Goal: Information Seeking & Learning: Compare options

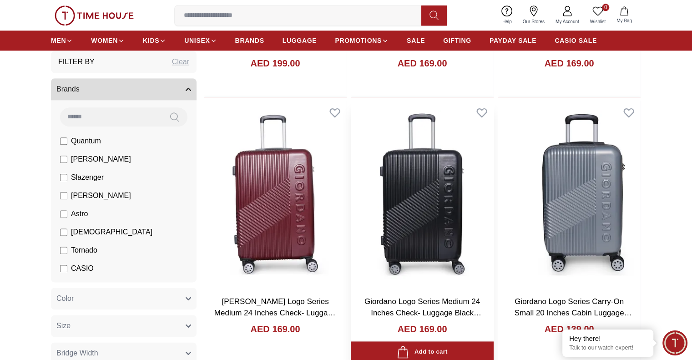
scroll to position [1046, 0]
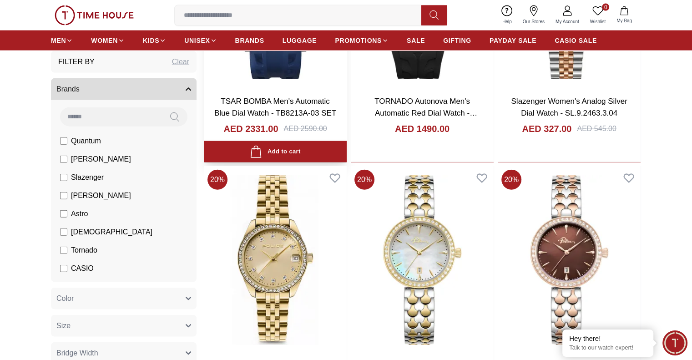
scroll to position [2228, 0]
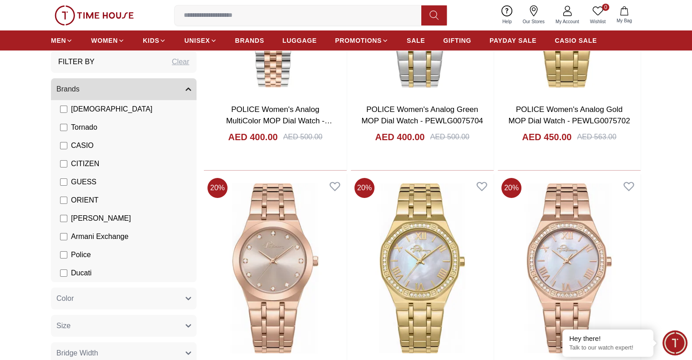
scroll to position [3137, 0]
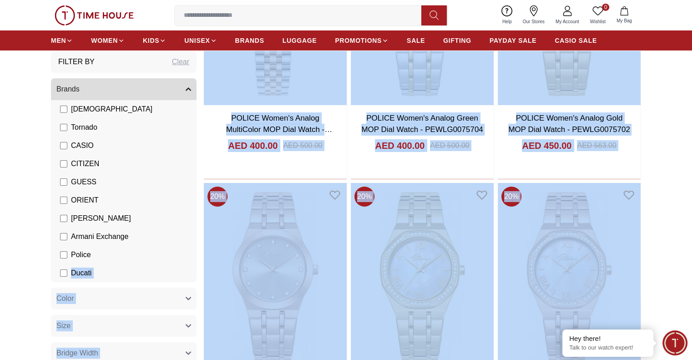
drag, startPoint x: 43, startPoint y: 311, endPoint x: 74, endPoint y: 254, distance: 65.1
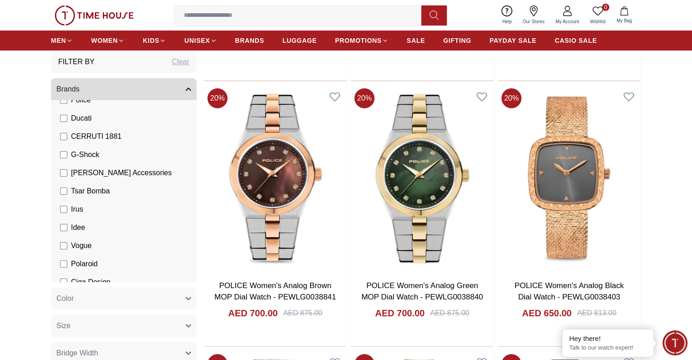
scroll to position [305, 0]
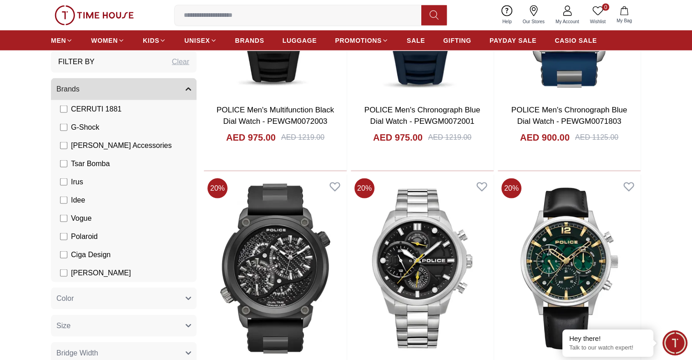
scroll to position [5269, 0]
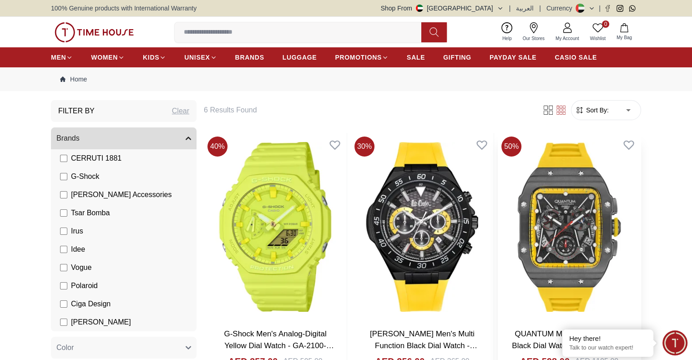
click at [497, 200] on img at bounding box center [568, 227] width 143 height 188
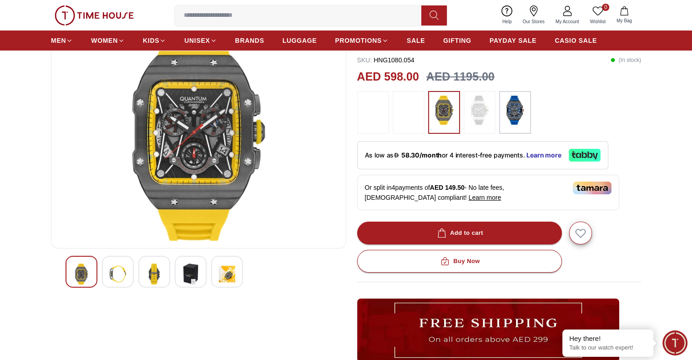
scroll to position [91, 0]
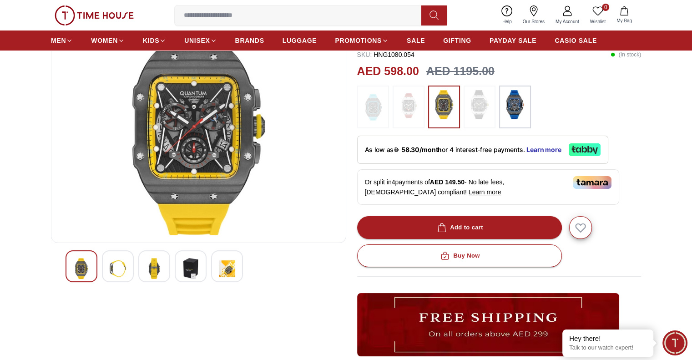
click at [115, 268] on img at bounding box center [118, 268] width 16 height 21
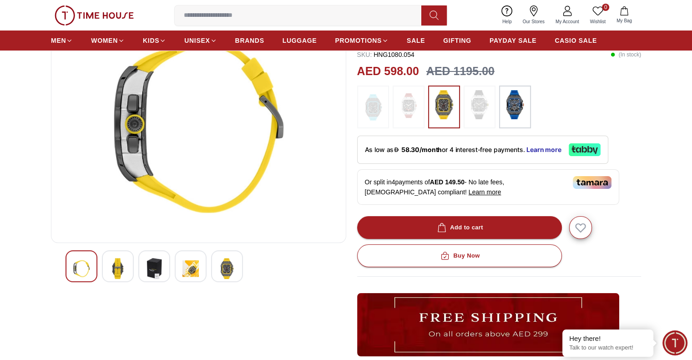
click at [115, 268] on img at bounding box center [118, 268] width 16 height 21
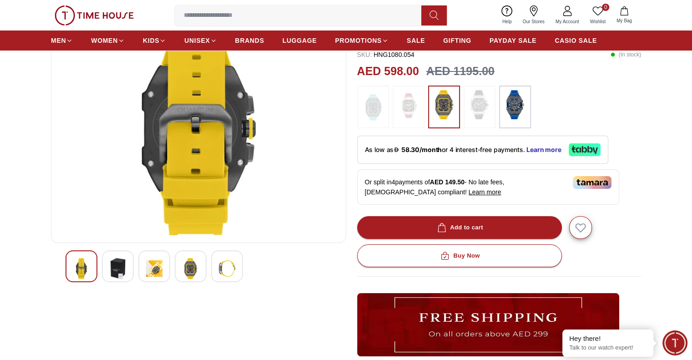
click at [115, 268] on img at bounding box center [118, 268] width 16 height 21
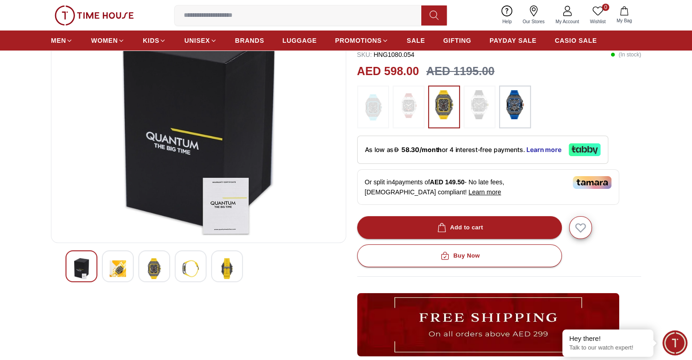
click at [115, 268] on img at bounding box center [118, 268] width 16 height 21
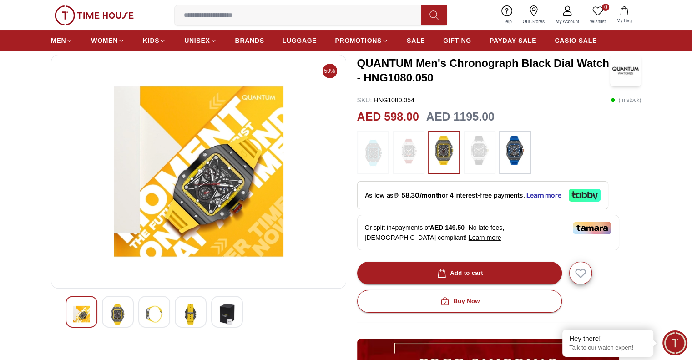
scroll to position [45, 0]
click at [506, 156] on img at bounding box center [514, 149] width 23 height 29
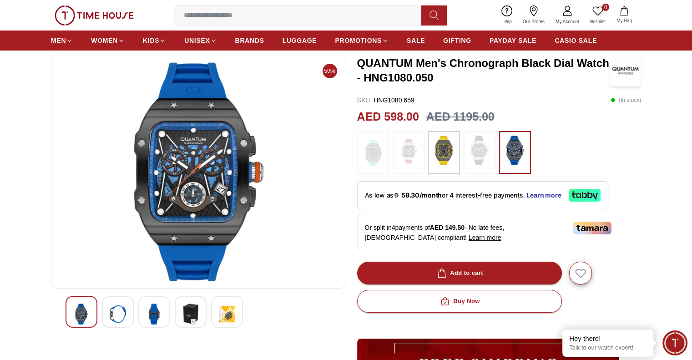
click at [477, 166] on span at bounding box center [479, 152] width 23 height 34
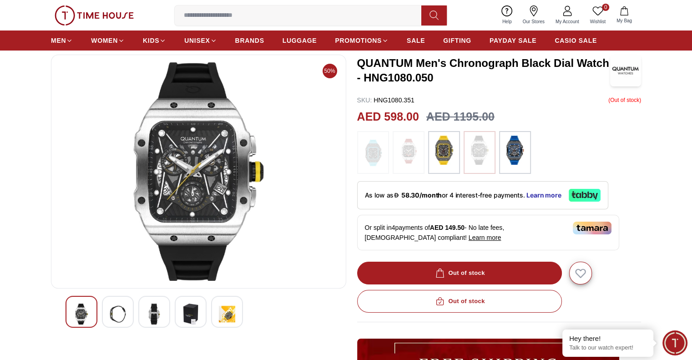
click at [407, 164] on img at bounding box center [408, 150] width 23 height 31
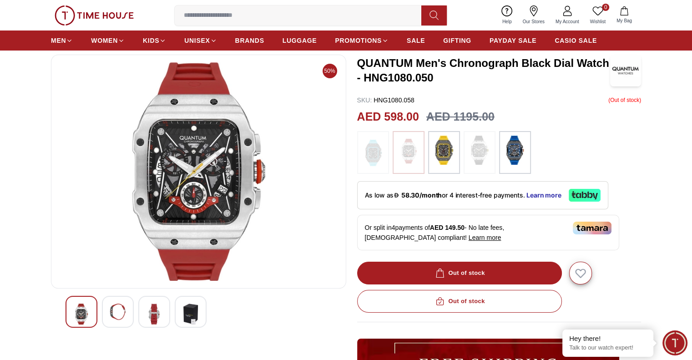
click at [382, 152] on img at bounding box center [372, 152] width 23 height 34
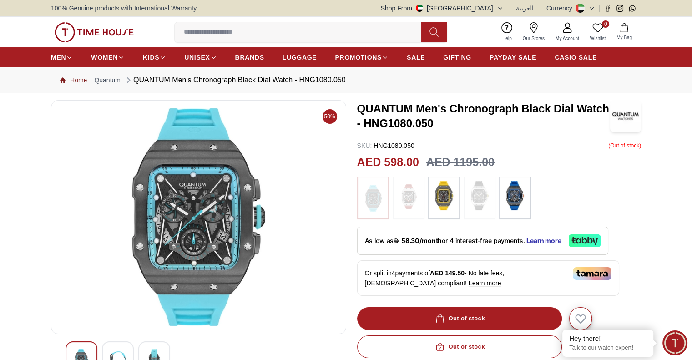
click at [82, 79] on link "Home" at bounding box center [73, 79] width 27 height 9
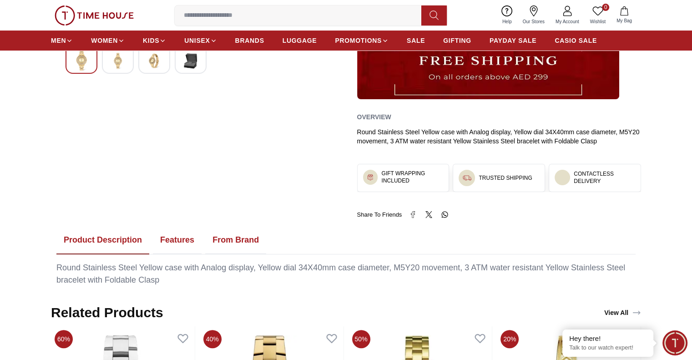
scroll to position [364, 0]
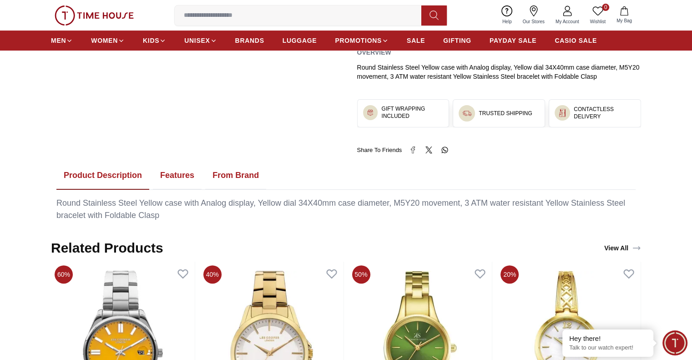
click at [172, 175] on button "Features" at bounding box center [177, 175] width 49 height 28
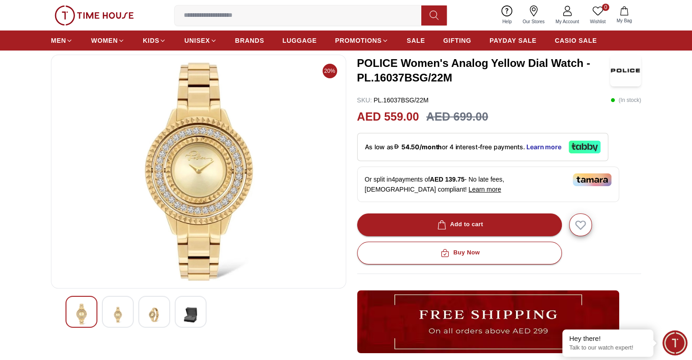
scroll to position [0, 0]
